Goal: Find contact information: Find contact information

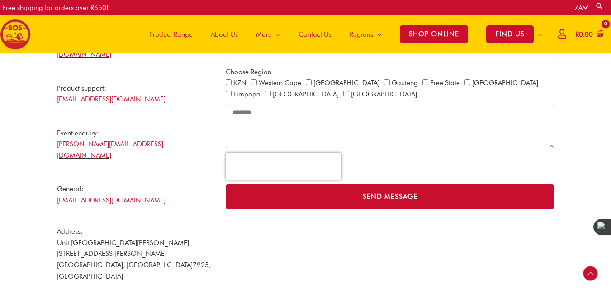
scroll to position [308, 0]
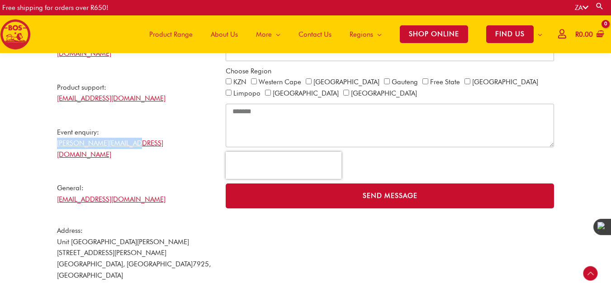
drag, startPoint x: 137, startPoint y: 132, endPoint x: 56, endPoint y: 133, distance: 81.9
type textarea "**********"
click at [56, 133] on div "BOS Details Monday – Friday 8am – 5pm +27 21 465 9989 Sales enquiry: nicholas@b…" at bounding box center [136, 118] width 169 height 356
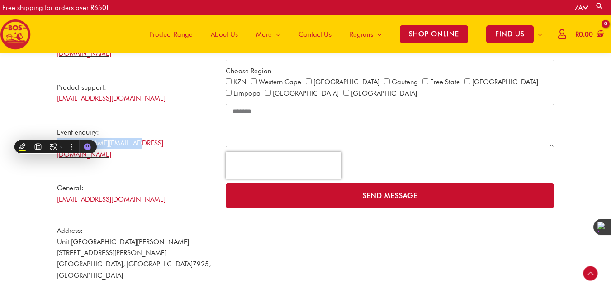
copy link "gabriela@bosbrands.com"
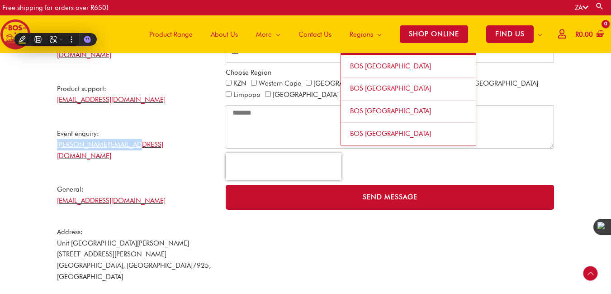
scroll to position [298, 0]
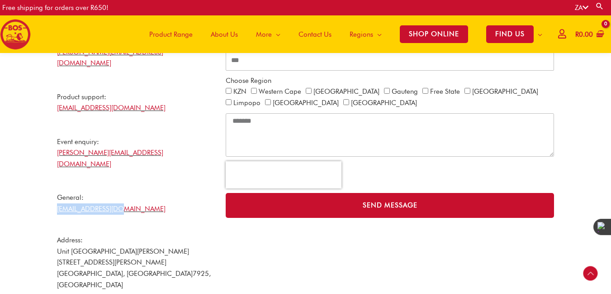
drag, startPoint x: 124, startPoint y: 189, endPoint x: 55, endPoint y: 185, distance: 69.3
click at [55, 185] on div "BOS Details Monday – Friday 8am – 5pm +27 21 465 9989 Sales enquiry: nicholas@b…" at bounding box center [136, 127] width 169 height 356
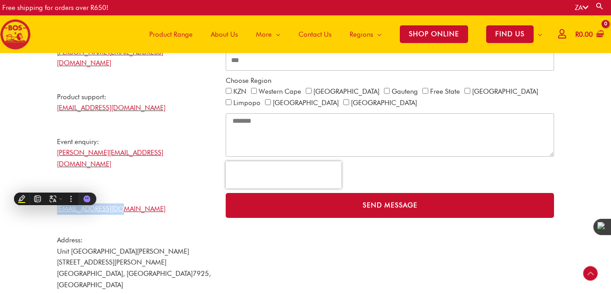
copy link "info@bosbrands.com"
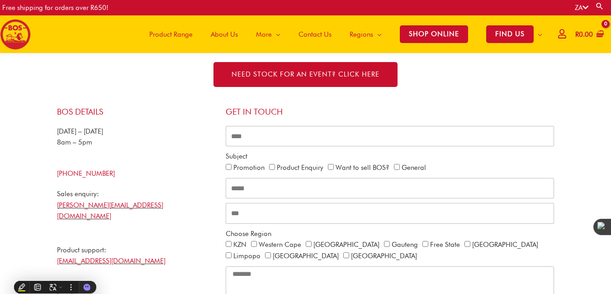
scroll to position [135, 0]
